Goal: Task Accomplishment & Management: Manage account settings

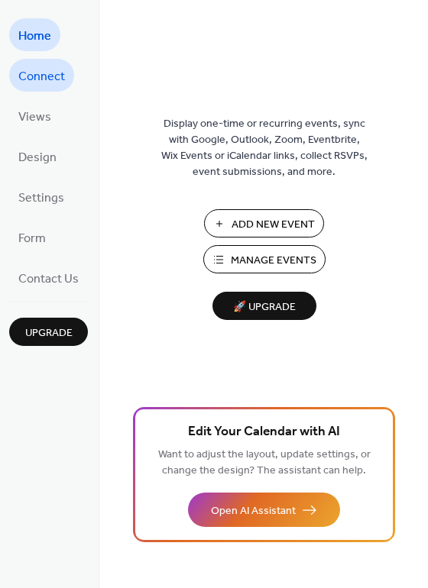
click at [48, 74] on span "Connect" at bounding box center [41, 77] width 47 height 24
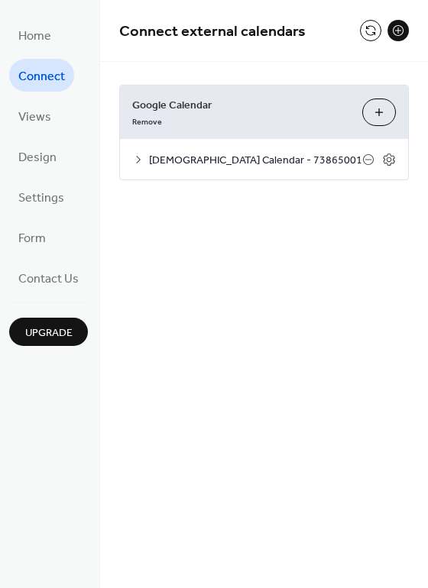
click at [203, 166] on span "[DEMOGRAPHIC_DATA] Calendar - 73865001" at bounding box center [255, 161] width 213 height 16
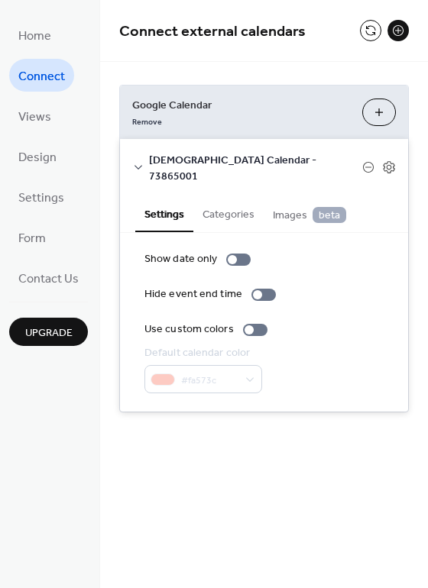
click at [250, 156] on span "[DEMOGRAPHIC_DATA] Calendar - 73865001" at bounding box center [255, 169] width 213 height 32
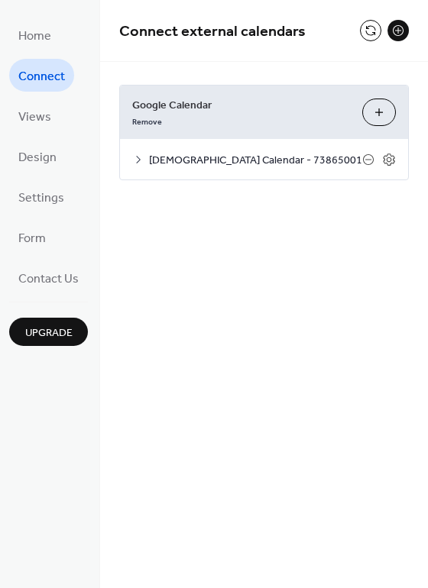
click at [251, 154] on span "[DEMOGRAPHIC_DATA] Calendar - 73865001" at bounding box center [255, 161] width 213 height 16
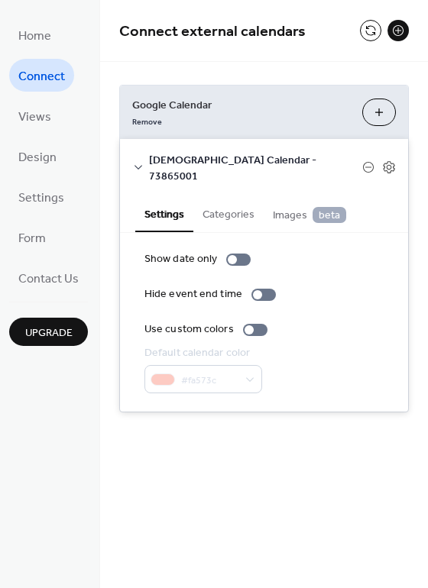
click at [377, 113] on button "Choose Calendars" at bounding box center [379, 113] width 34 height 28
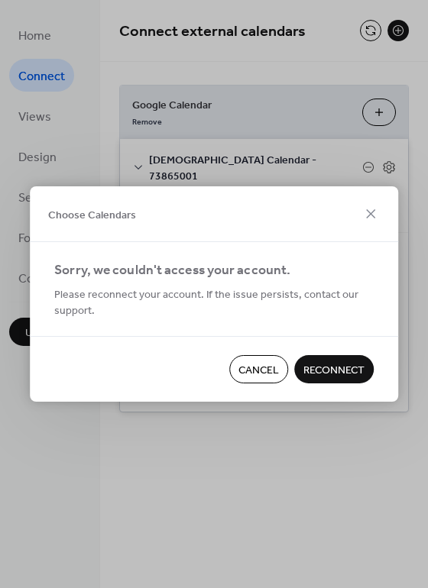
click at [338, 371] on span "Reconnect" at bounding box center [333, 371] width 61 height 16
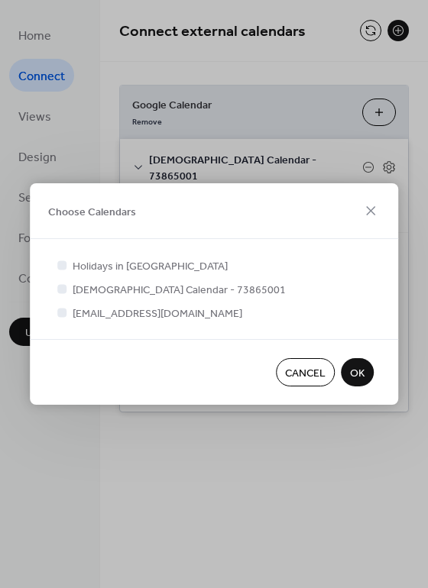
click at [354, 373] on span "OK" at bounding box center [357, 374] width 15 height 16
